Goal: Task Accomplishment & Management: Use online tool/utility

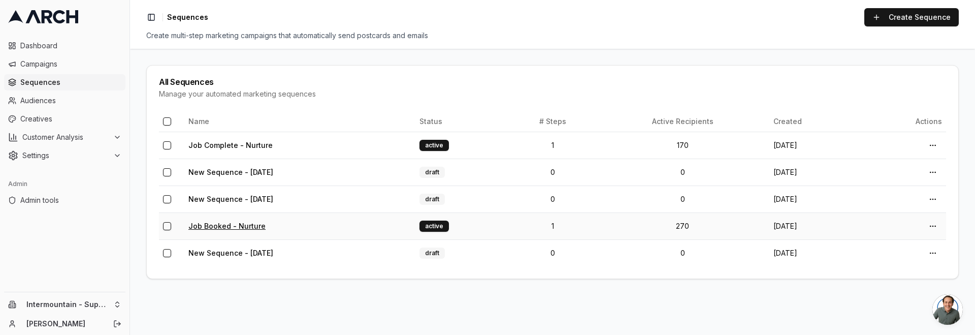
click at [223, 223] on link "Job Booked - Nurture" at bounding box center [226, 225] width 77 height 9
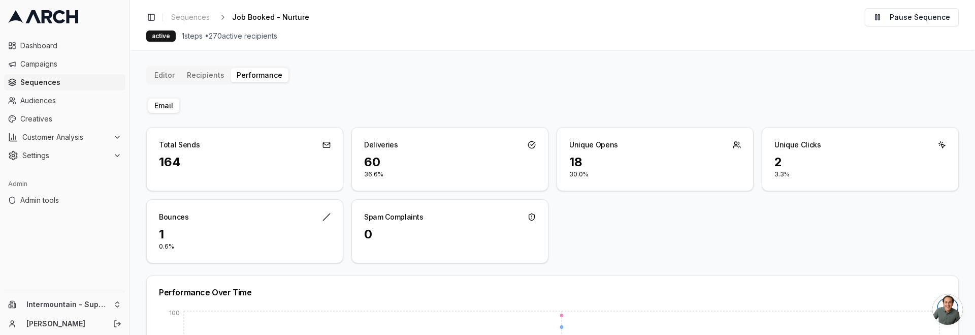
click at [405, 80] on div "Editor Recipients Performance Email Total Sends 164 Deliveries 60 36.6% Unique …" at bounding box center [552, 276] width 812 height 420
click at [447, 171] on p "36.6%" at bounding box center [450, 174] width 172 height 8
click at [559, 94] on div "Editor Recipients Performance Email Total Sends 170 Deliveries 66 38.8% Unique …" at bounding box center [552, 276] width 812 height 420
click at [202, 19] on span "Sequences" at bounding box center [190, 17] width 39 height 10
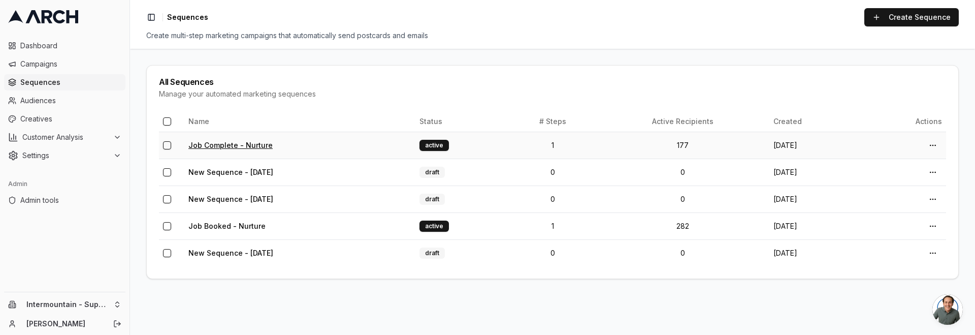
click at [243, 145] on link "Job Complete - Nurture" at bounding box center [230, 145] width 84 height 9
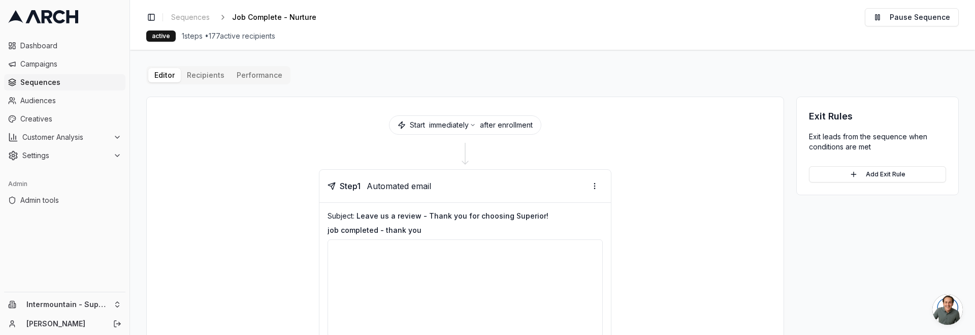
click at [264, 77] on button "Performance" at bounding box center [259, 75] width 58 height 14
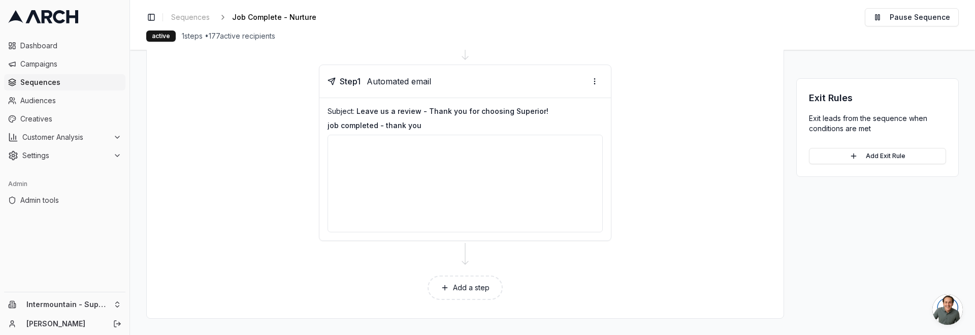
click at [376, 176] on div at bounding box center [464, 183] width 275 height 97
click at [83, 120] on span "Creatives" at bounding box center [70, 119] width 101 height 10
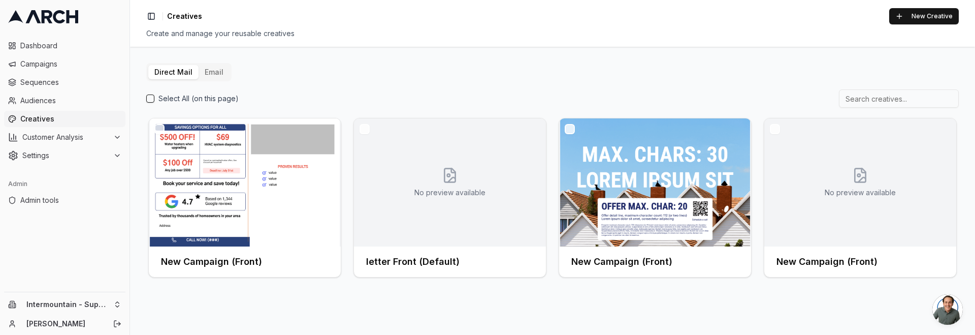
click at [215, 69] on button "Email" at bounding box center [213, 72] width 31 height 14
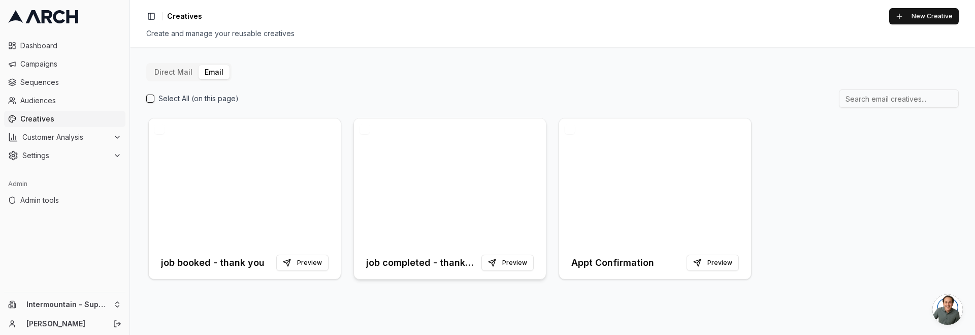
click at [425, 249] on div "job completed - thank you Preview" at bounding box center [450, 262] width 192 height 32
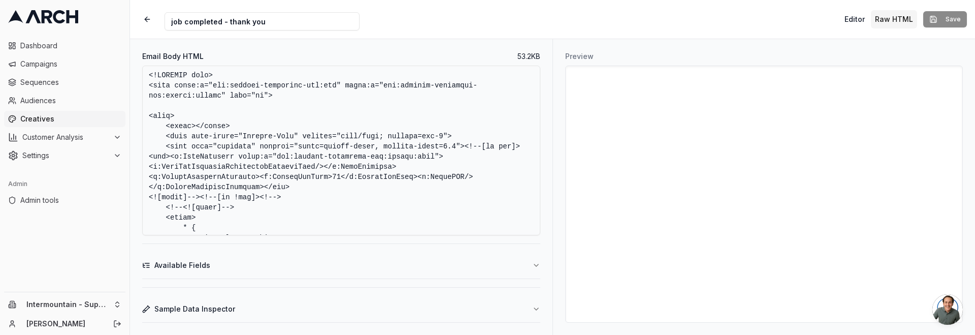
click at [261, 273] on button "Available Fields" at bounding box center [341, 265] width 398 height 26
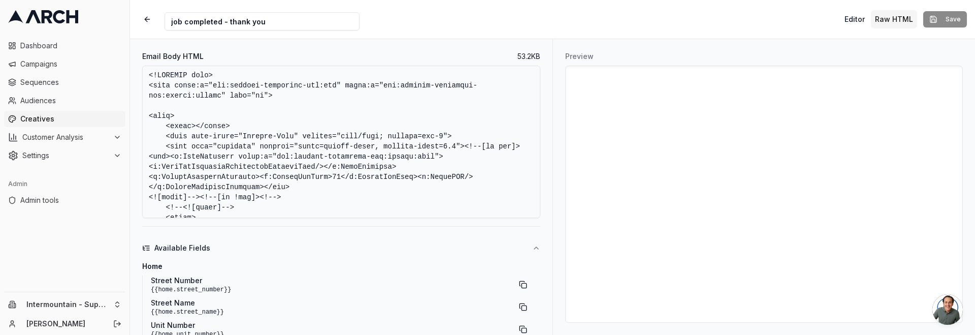
drag, startPoint x: 131, startPoint y: 241, endPoint x: 139, endPoint y: 245, distance: 8.4
click at [131, 241] on div "Email Body HTML 53.2 KB Available Fields home Street Number {{home.street_numbe…" at bounding box center [341, 186] width 422 height 295
click at [536, 248] on icon "button" at bounding box center [536, 248] width 8 height 8
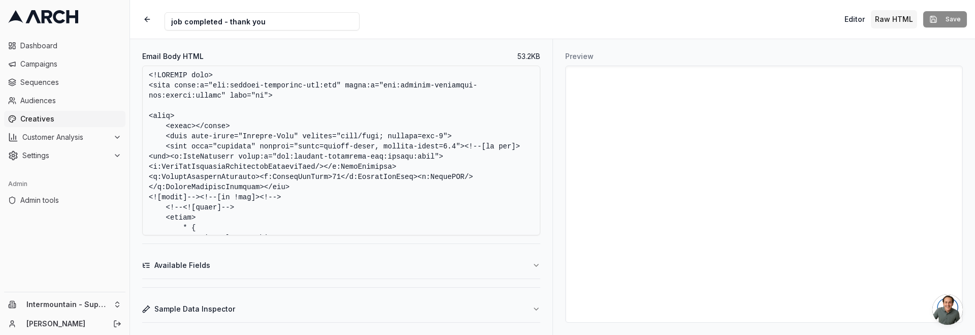
click at [536, 309] on icon "button" at bounding box center [536, 309] width 8 height 8
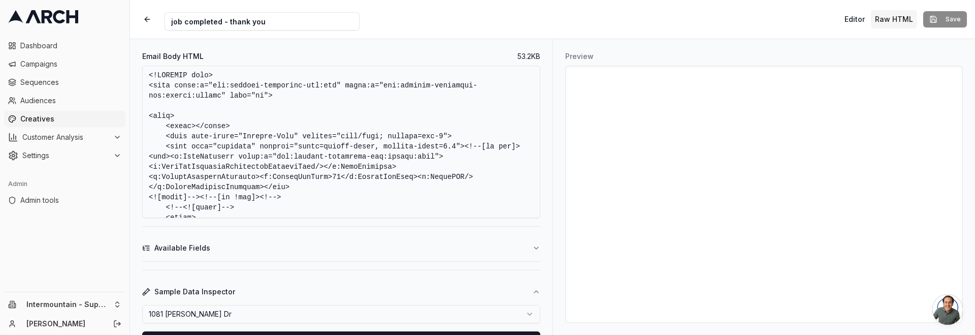
click at [498, 314] on html "Dashboard Campaigns Sequences Audiences Creatives Customer Analysis Settings Ad…" at bounding box center [487, 167] width 975 height 335
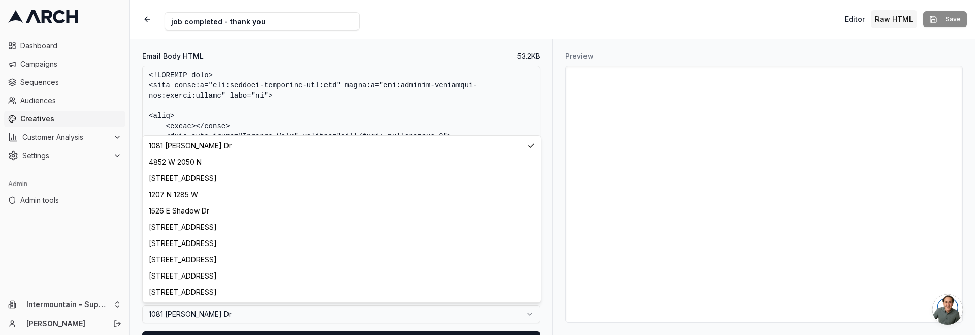
select select "b9998f37-a819-415f-927e-e1295504d9be"
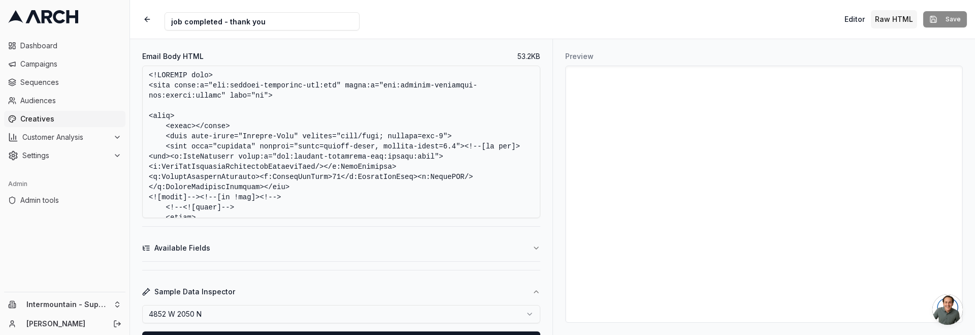
click at [400, 303] on button "Sample Data Inspector" at bounding box center [341, 291] width 398 height 26
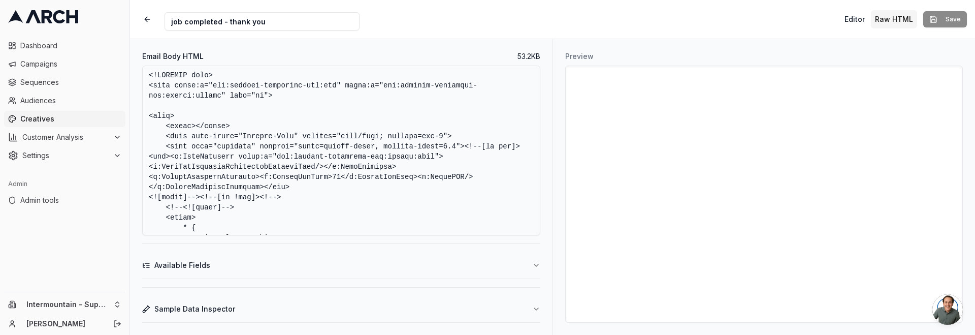
click at [407, 300] on button "Sample Data Inspector" at bounding box center [341, 308] width 398 height 26
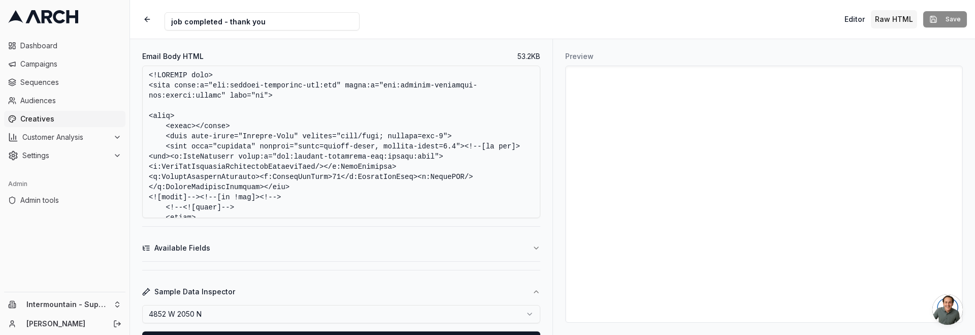
click at [371, 317] on html "Dashboard Campaigns Sequences Audiences Creatives Customer Analysis Settings Ad…" at bounding box center [487, 167] width 975 height 335
click at [361, 310] on html "Dashboard Campaigns Sequences Audiences Creatives Customer Analysis Settings Ad…" at bounding box center [487, 167] width 975 height 335
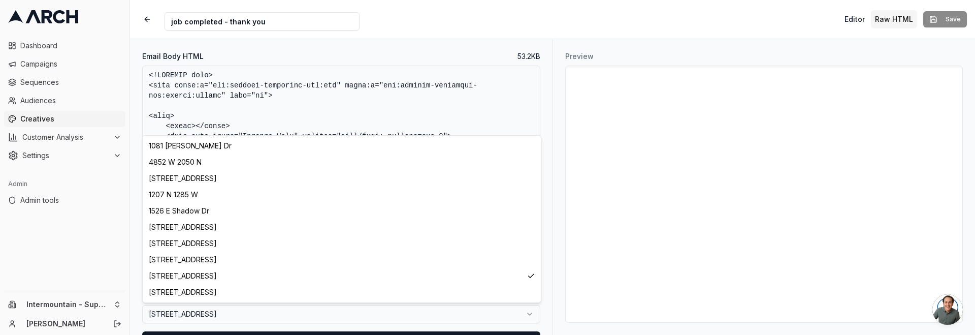
click at [287, 314] on html "Dashboard Campaigns Sequences Audiences Creatives Customer Analysis Settings Ad…" at bounding box center [487, 167] width 975 height 335
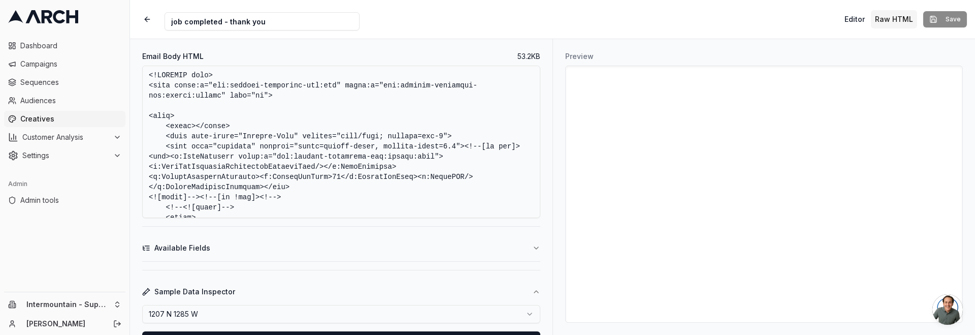
click at [325, 314] on html "Dashboard Campaigns Sequences Audiences Creatives Customer Analysis Settings Ad…" at bounding box center [487, 167] width 975 height 335
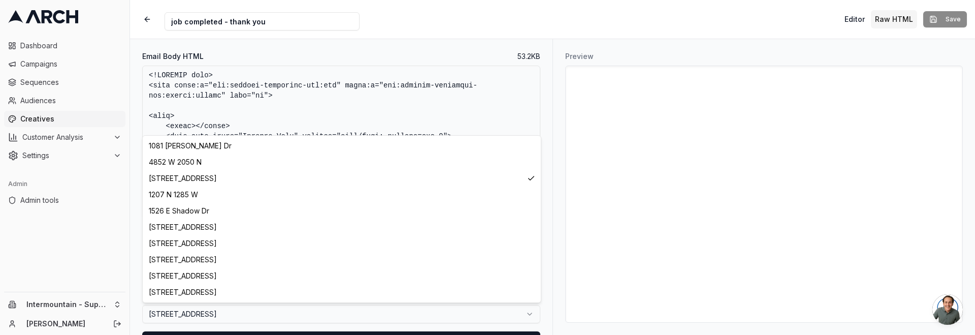
click at [363, 309] on html "Dashboard Campaigns Sequences Audiences Creatives Customer Analysis Settings Ad…" at bounding box center [487, 167] width 975 height 335
select select "74aff512-ddb3-4796-8245-c0af87d7c552"
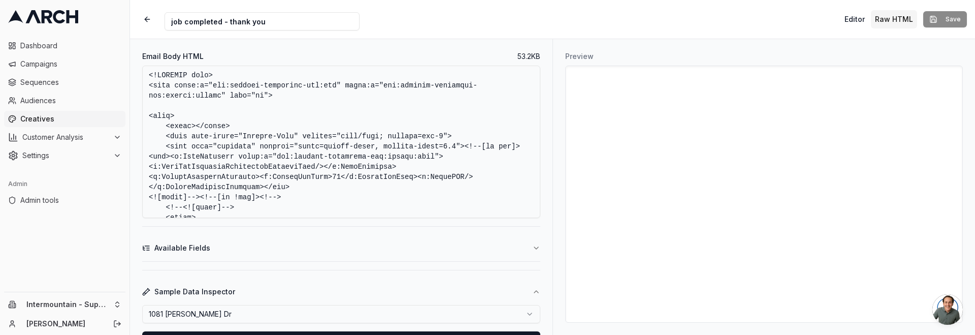
click at [693, 36] on div "Creative Name job completed - thank you Editor Raw HTML Save" at bounding box center [552, 19] width 845 height 39
click at [148, 17] on button "button" at bounding box center [147, 19] width 18 height 18
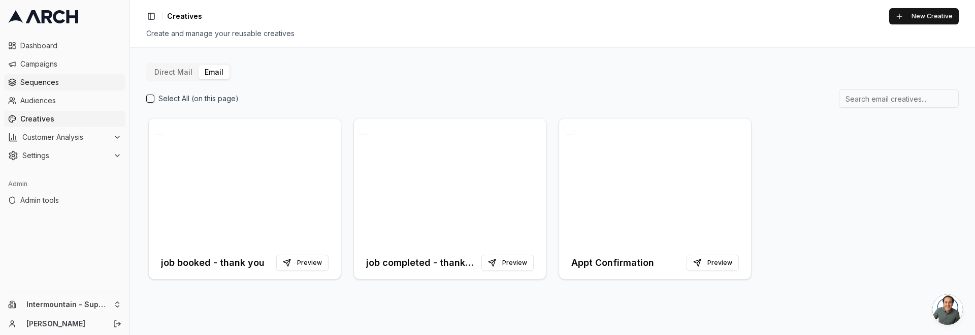
click at [89, 80] on span "Sequences" at bounding box center [70, 82] width 101 height 10
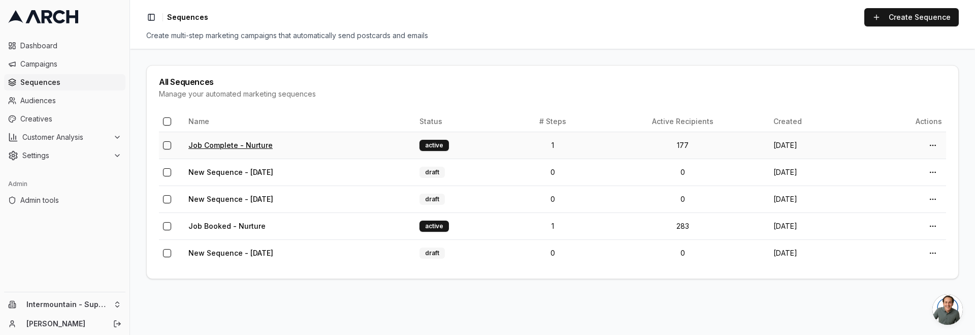
click at [236, 145] on link "Job Complete - Nurture" at bounding box center [230, 145] width 84 height 9
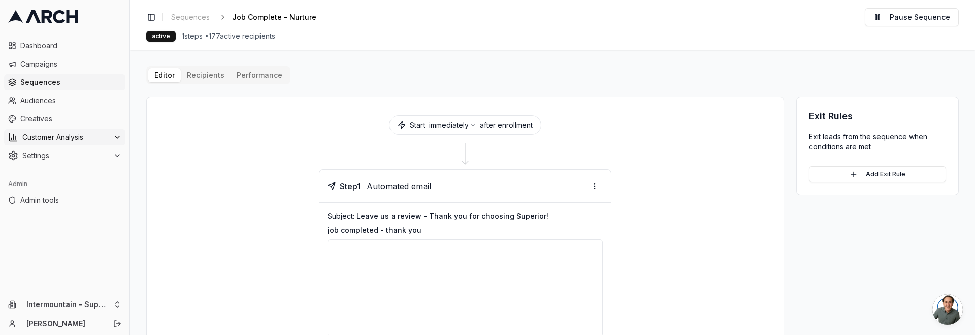
click at [68, 140] on span "Customer Analysis" at bounding box center [65, 137] width 87 height 10
click at [53, 119] on span "Creatives" at bounding box center [70, 119] width 101 height 10
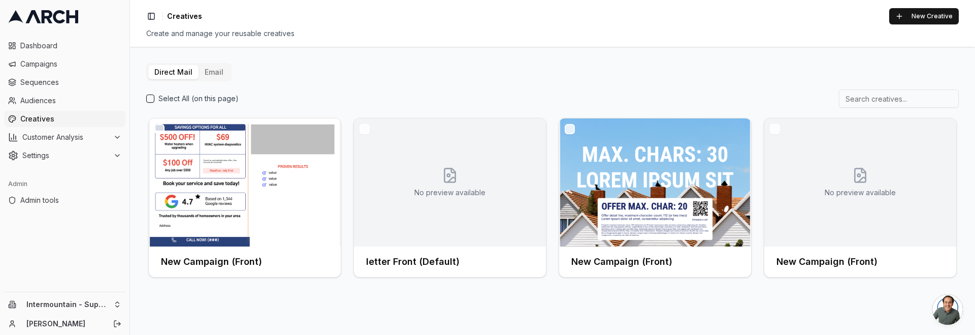
click at [219, 66] on button "Email" at bounding box center [213, 72] width 31 height 14
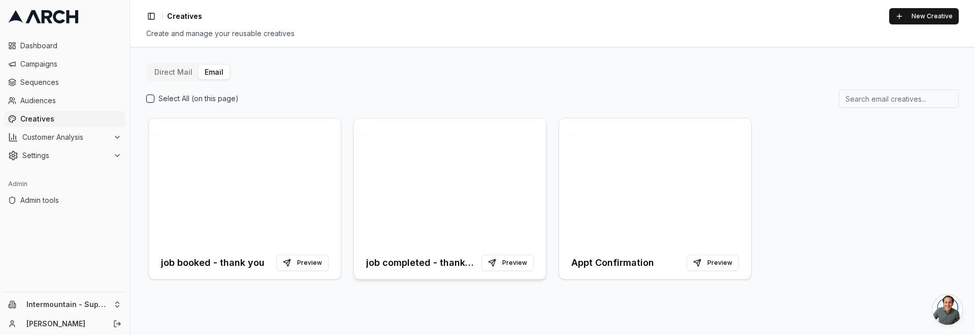
click at [450, 214] on div at bounding box center [450, 182] width 192 height 128
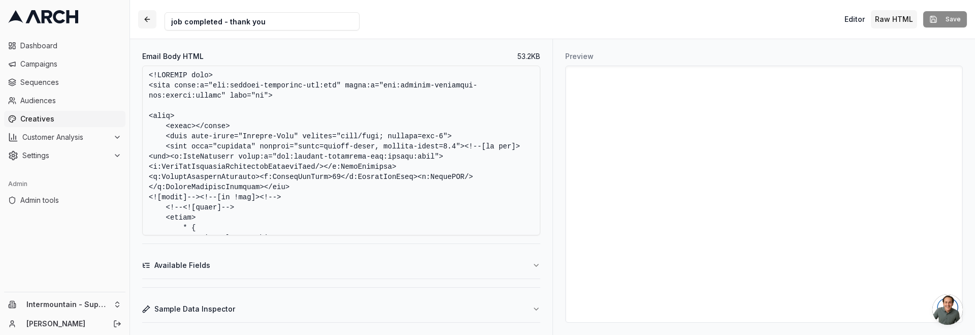
click at [145, 21] on button "button" at bounding box center [147, 19] width 18 height 18
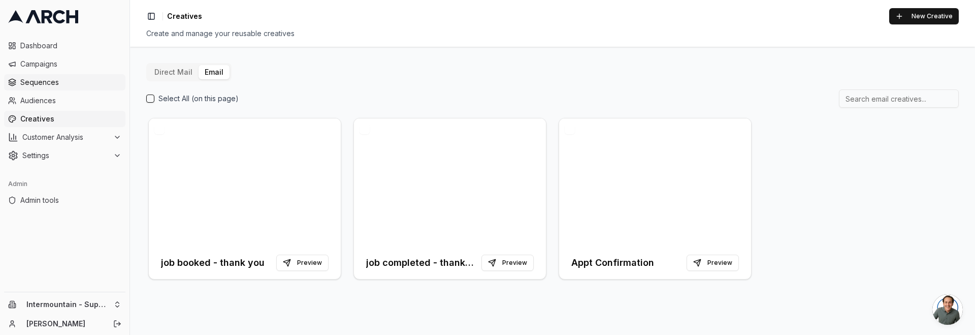
click at [57, 84] on span "Sequences" at bounding box center [70, 82] width 101 height 10
